Goal: Transaction & Acquisition: Purchase product/service

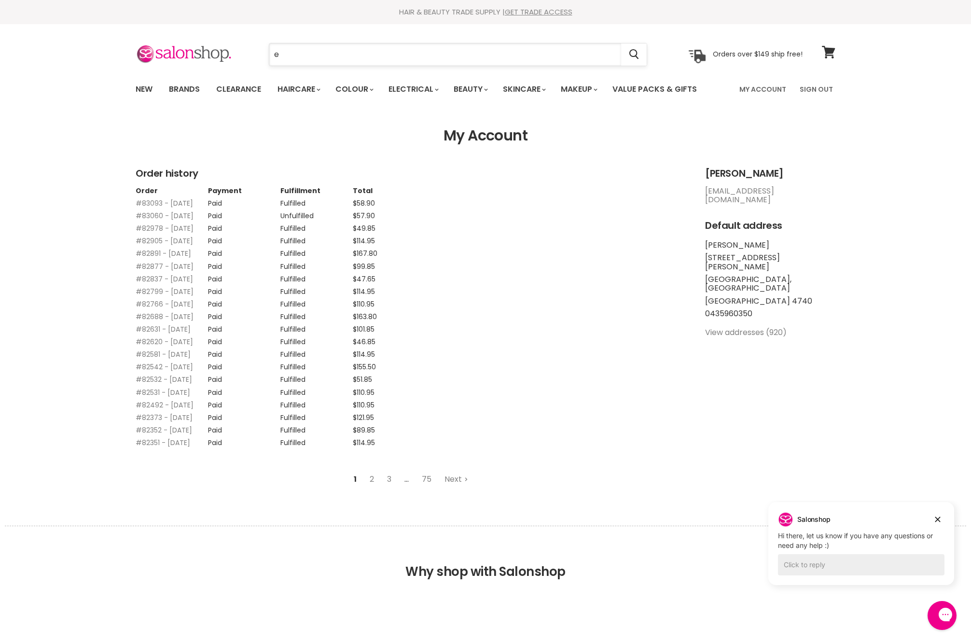
click at [494, 53] on input "e" at bounding box center [445, 54] width 352 height 22
type input "everescents mo"
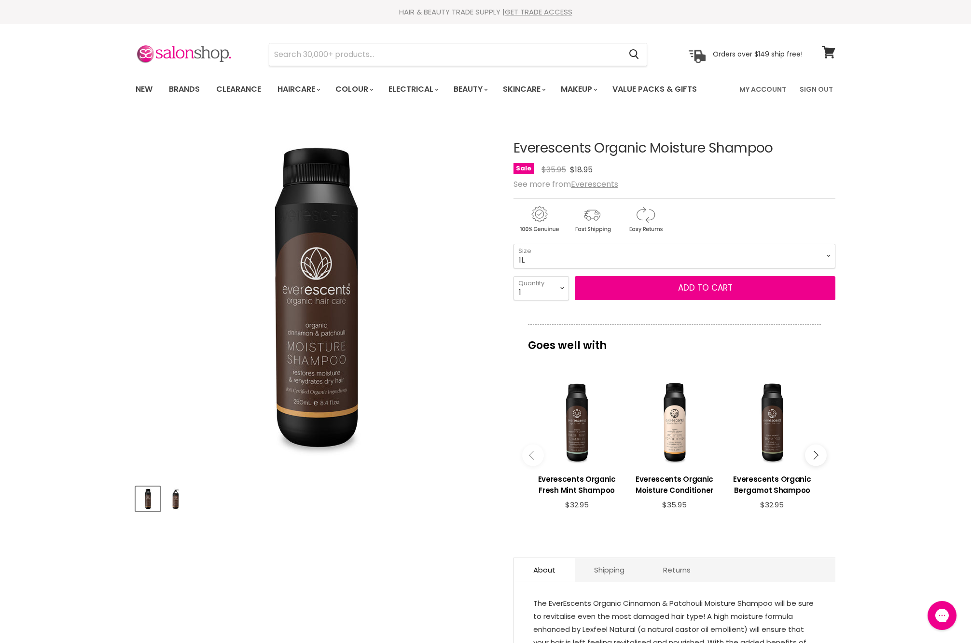
select select "1L"
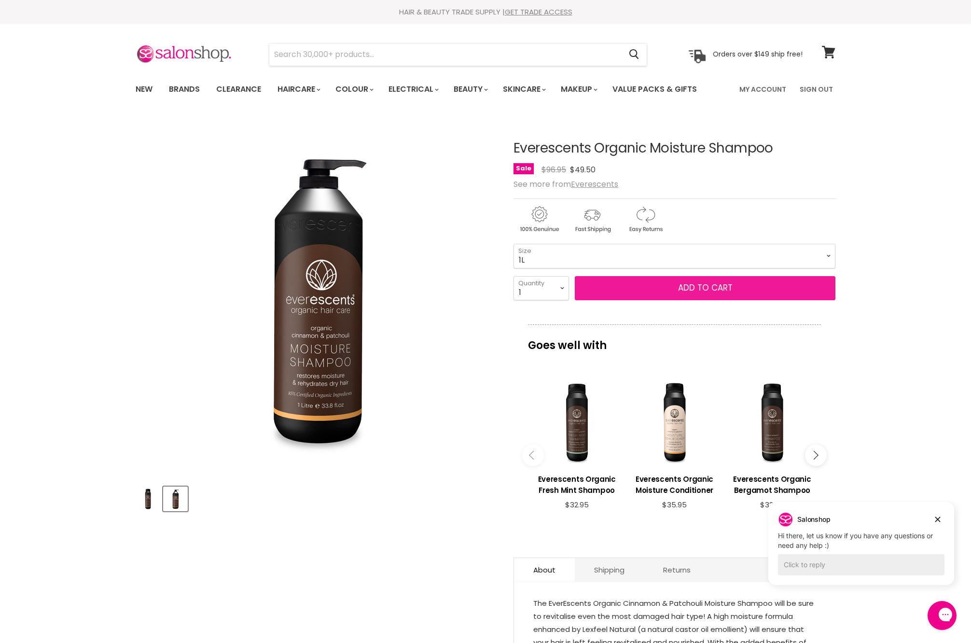
click at [662, 300] on button "Add to cart" at bounding box center [705, 288] width 261 height 24
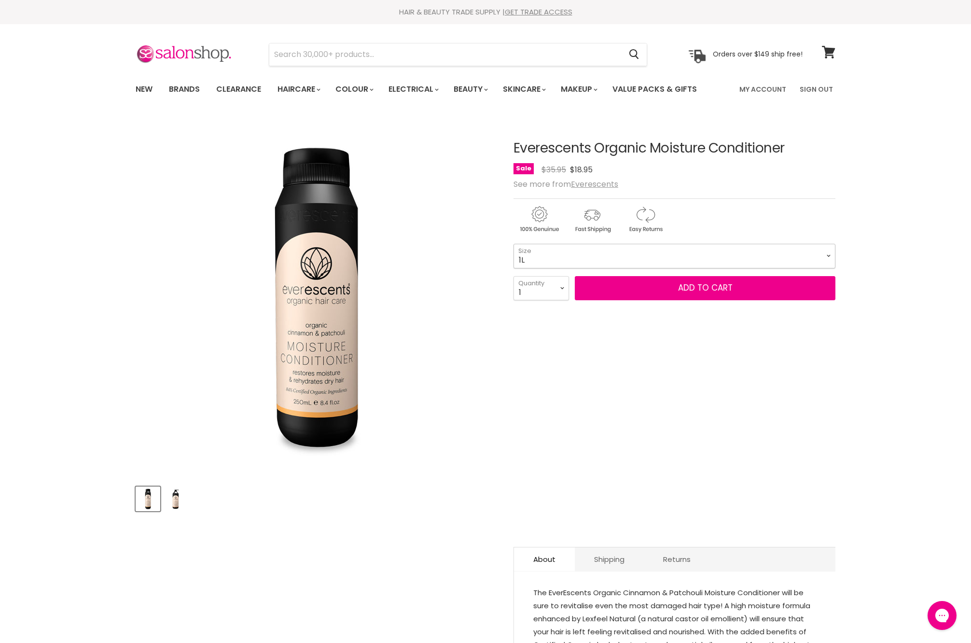
select select "1L"
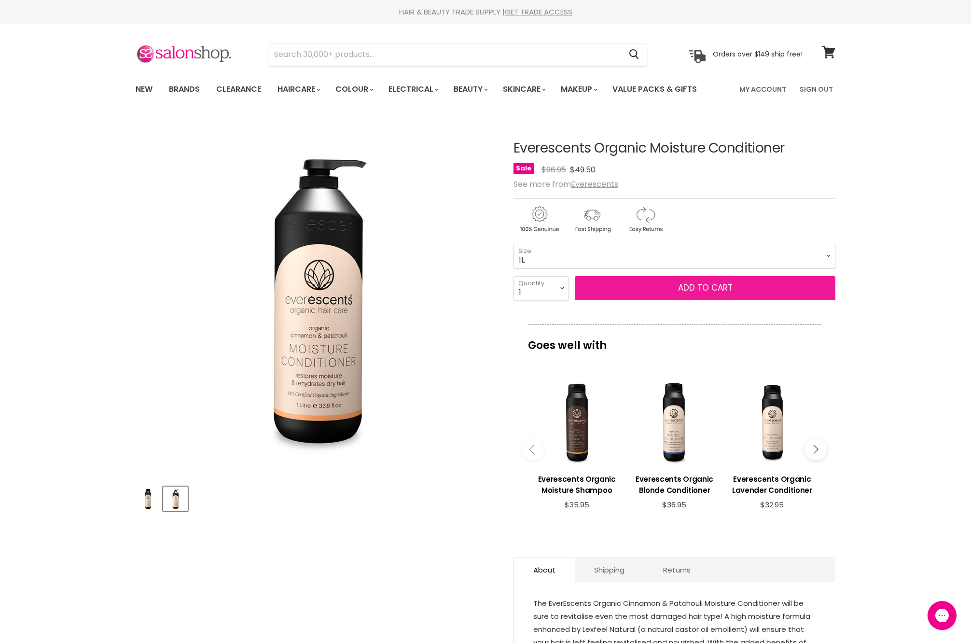
click at [665, 300] on button "Add to cart" at bounding box center [705, 288] width 261 height 24
